Goal: Information Seeking & Learning: Learn about a topic

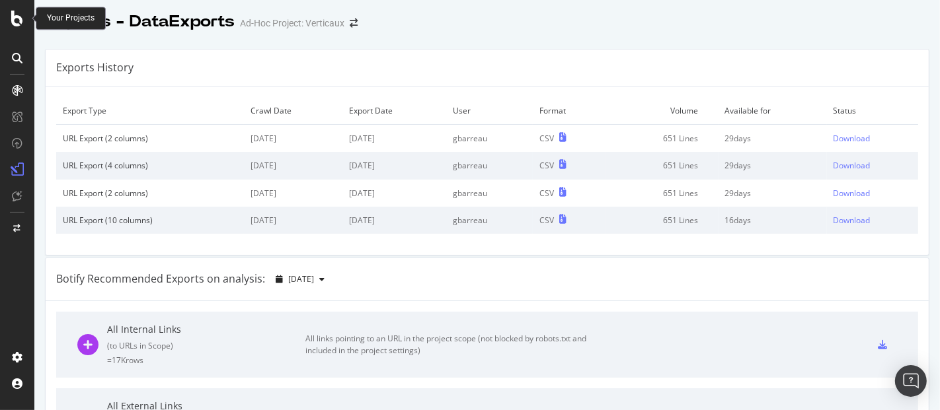
click at [15, 23] on icon at bounding box center [17, 19] width 12 height 16
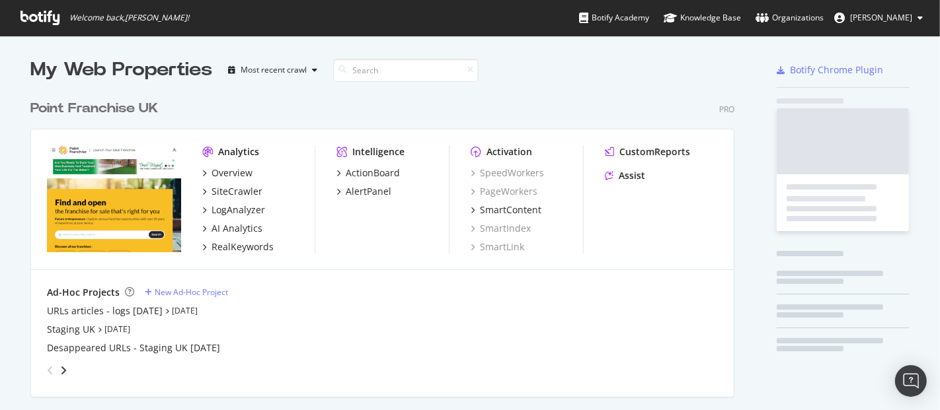
scroll to position [399, 917]
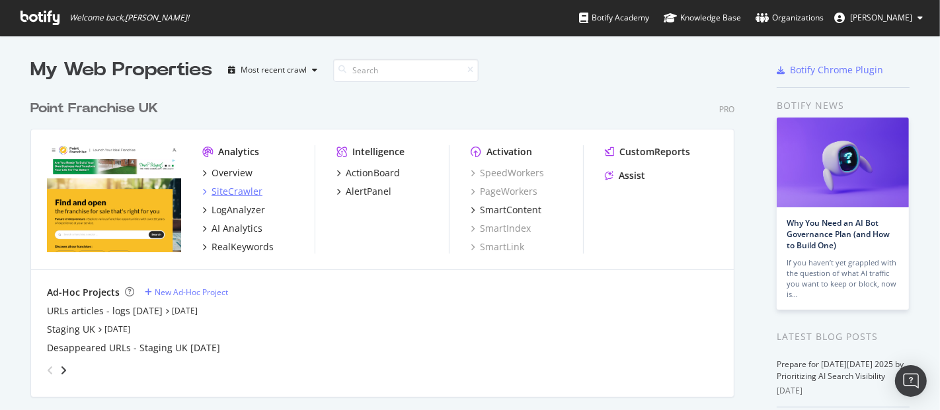
click at [239, 188] on div "SiteCrawler" at bounding box center [236, 191] width 51 height 13
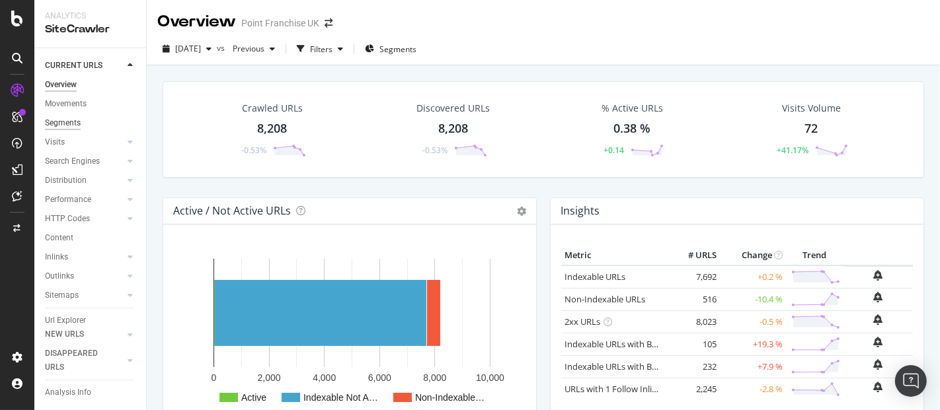
click at [73, 116] on div "Segments" at bounding box center [63, 123] width 36 height 14
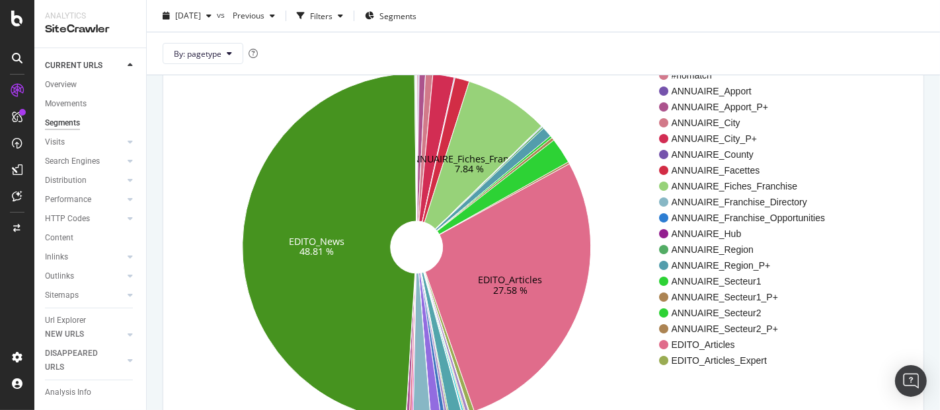
scroll to position [104, 0]
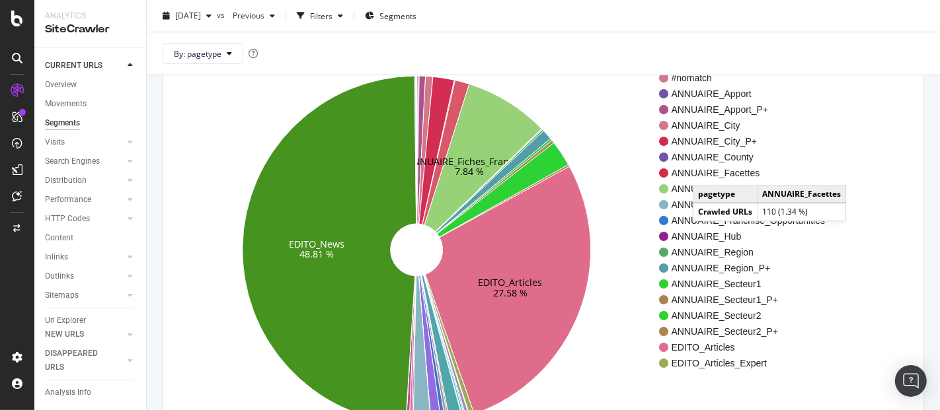
click at [706, 171] on span "ANNUAIRE_Facettes" at bounding box center [748, 173] width 154 height 13
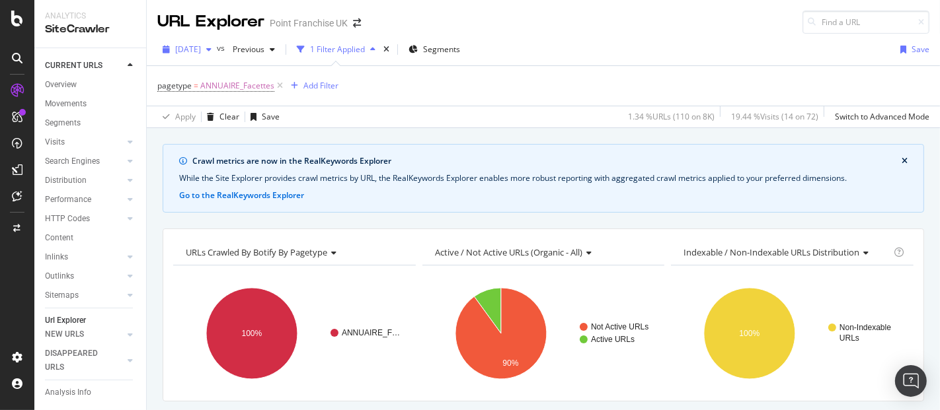
click at [201, 44] on span "[DATE]" at bounding box center [188, 49] width 26 height 11
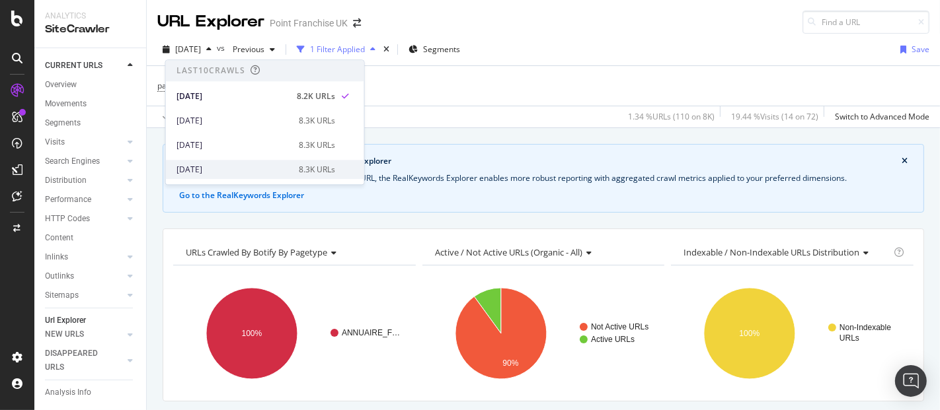
click at [229, 170] on div "[DATE]" at bounding box center [233, 170] width 114 height 12
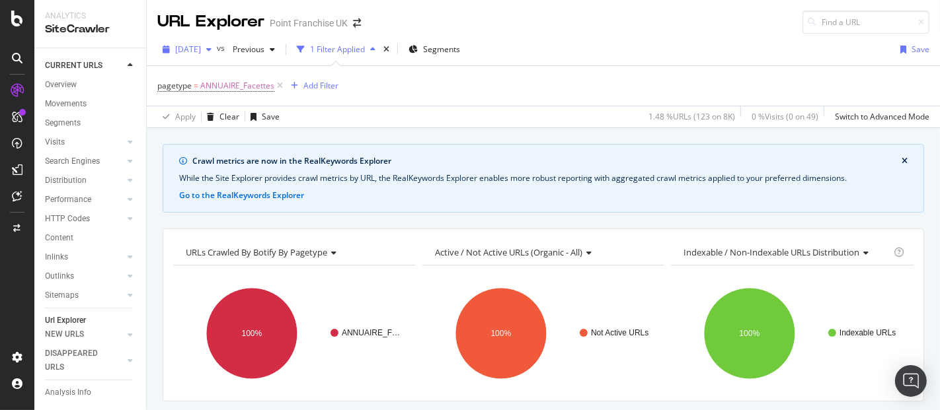
click at [217, 50] on div "button" at bounding box center [209, 50] width 16 height 8
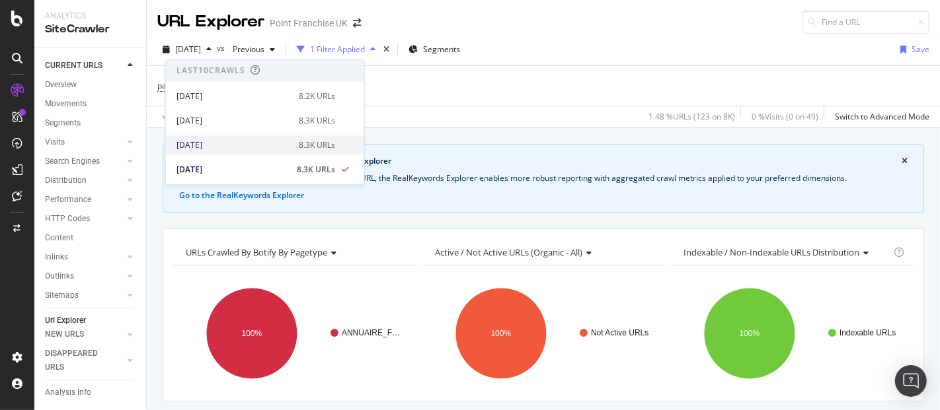
click at [214, 153] on div "[DATE] 8.3K URLs" at bounding box center [265, 144] width 198 height 19
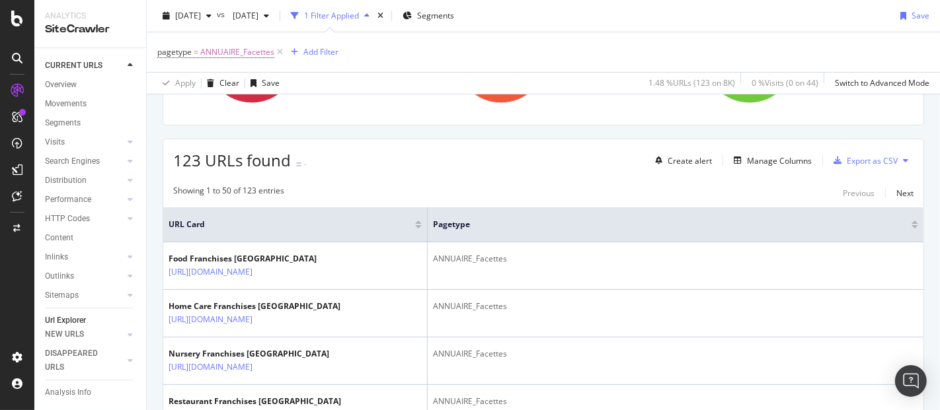
scroll to position [295, 0]
